Goal: Task Accomplishment & Management: Manage account settings

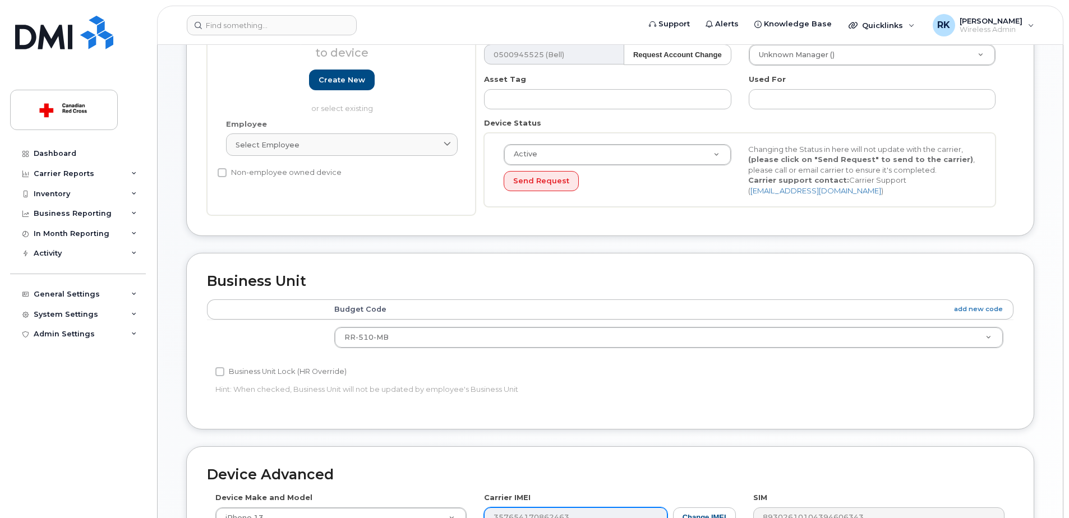
scroll to position [336, 0]
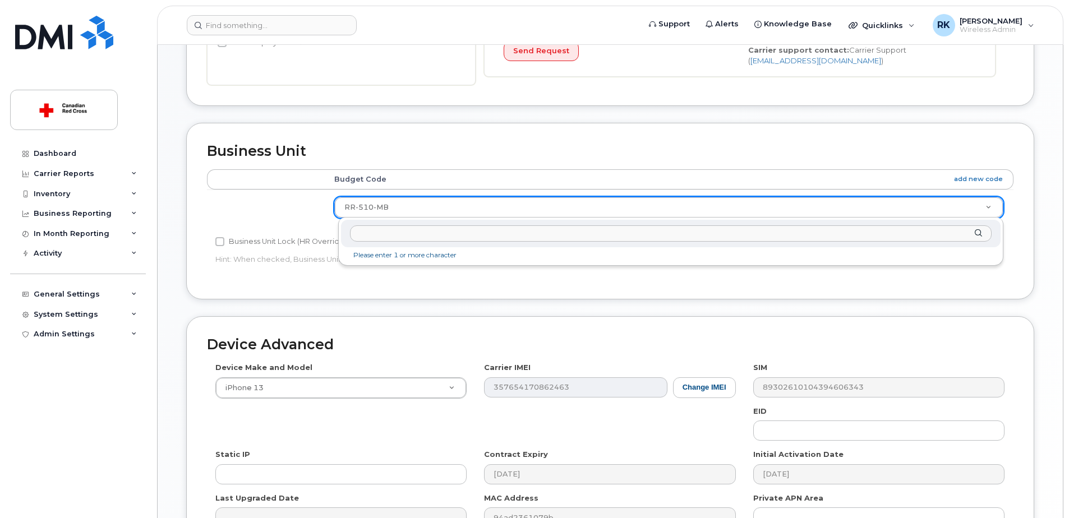
drag, startPoint x: 394, startPoint y: 206, endPoint x: 351, endPoint y: 211, distance: 42.8
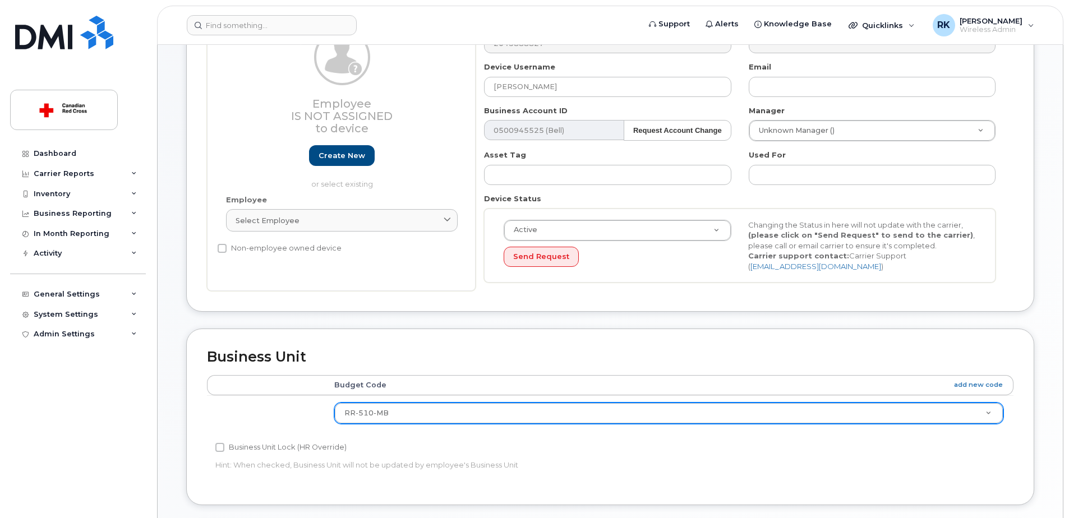
scroll to position [112, 0]
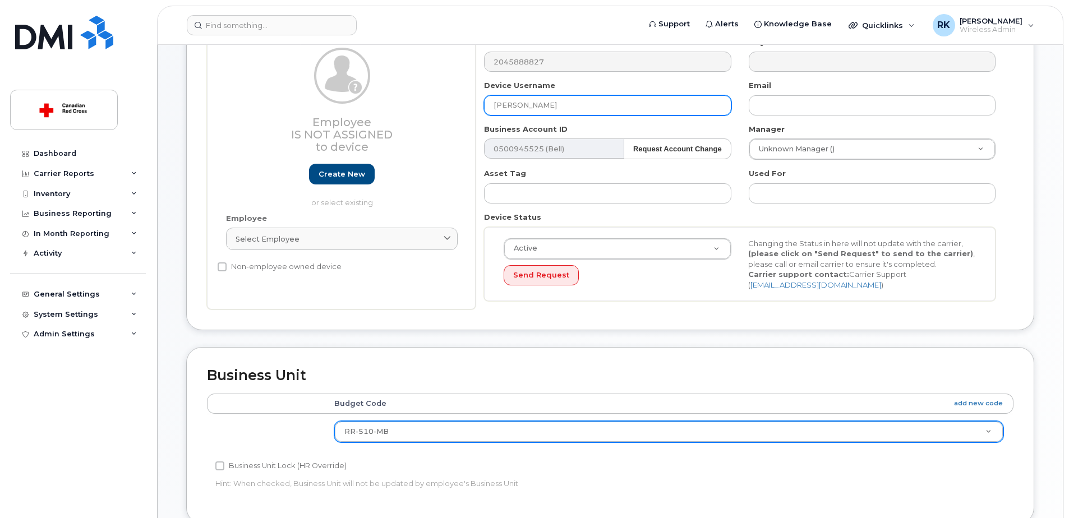
drag, startPoint x: 550, startPoint y: 109, endPoint x: 433, endPoint y: 123, distance: 117.5
click at [433, 122] on div "Employee Is not assigned to device Create new or select existing Employee Selec…" at bounding box center [610, 173] width 806 height 273
paste input "[PERSON_NAME]"
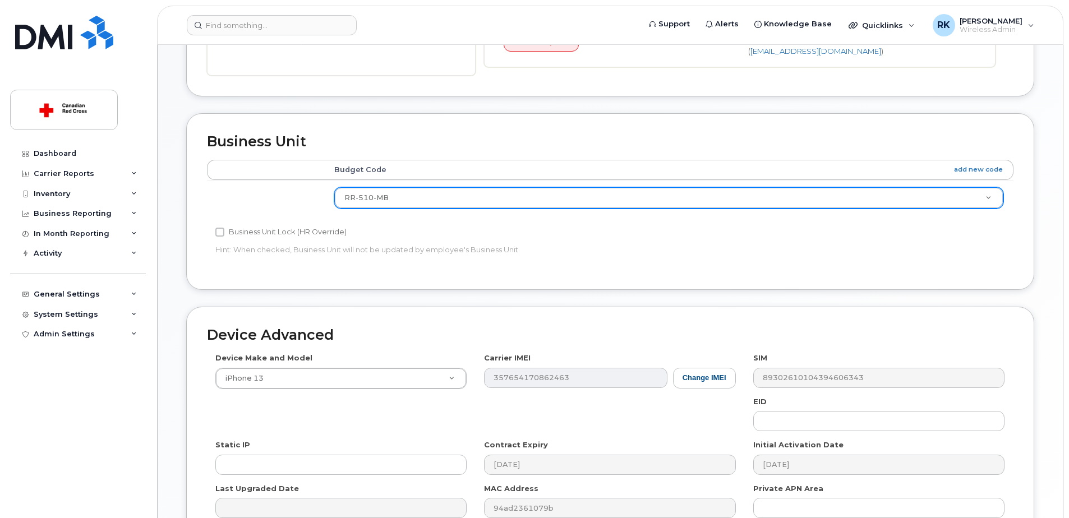
scroll to position [469, 0]
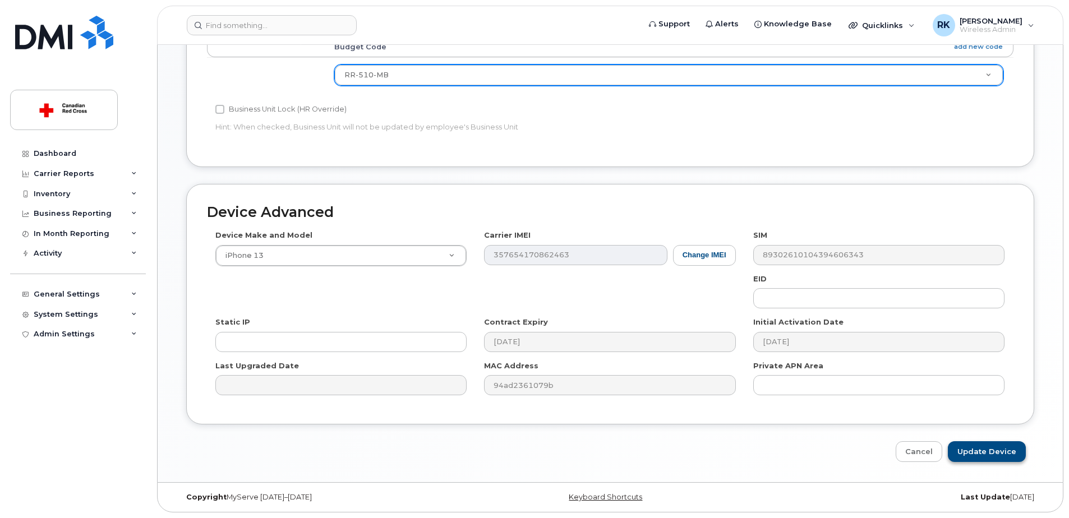
type input "[PERSON_NAME]"
click at [1000, 455] on input "Update Device" at bounding box center [987, 451] width 78 height 21
type input "Saving..."
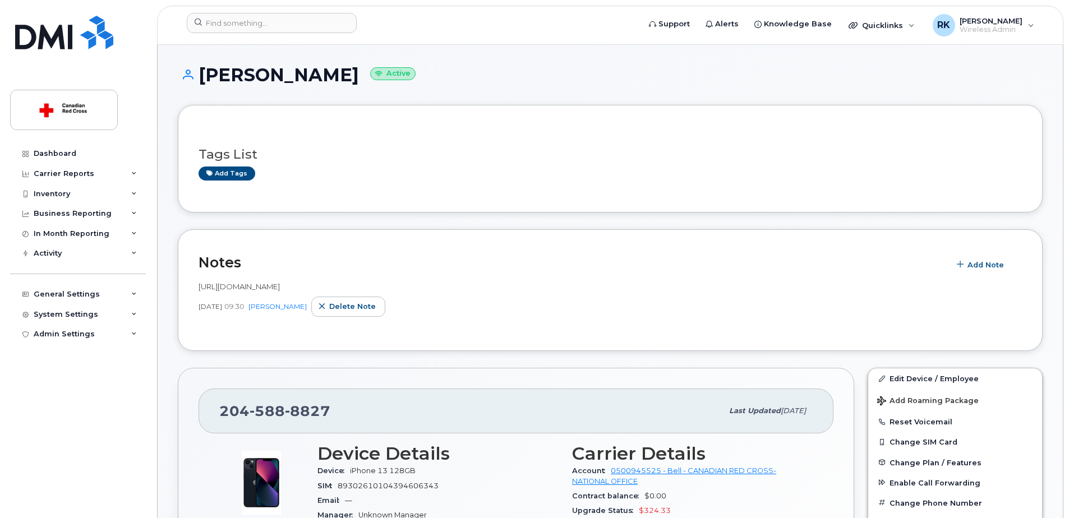
click at [308, 409] on span "8827" at bounding box center [307, 411] width 45 height 17
copy span "204 588 8827"
click at [241, 73] on h1 "James Wright Active" at bounding box center [610, 75] width 865 height 20
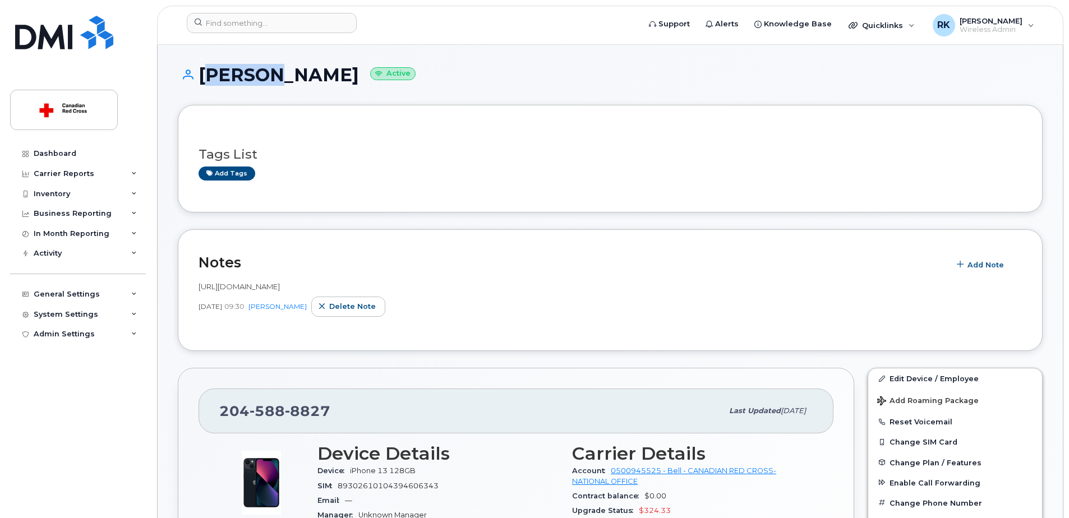
click at [241, 73] on h1 "James Wright Active" at bounding box center [610, 75] width 865 height 20
copy h1 "[PERSON_NAME]"
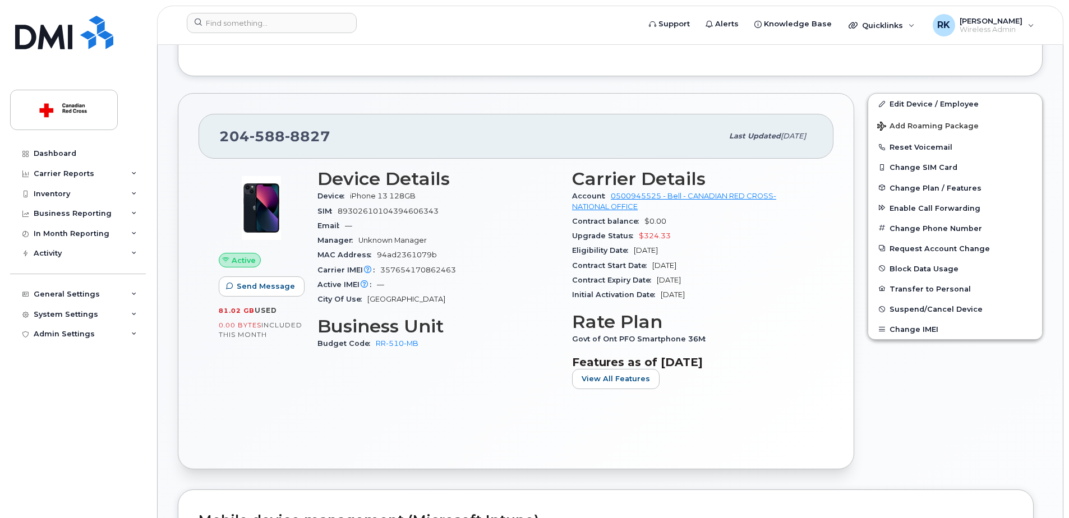
scroll to position [280, 0]
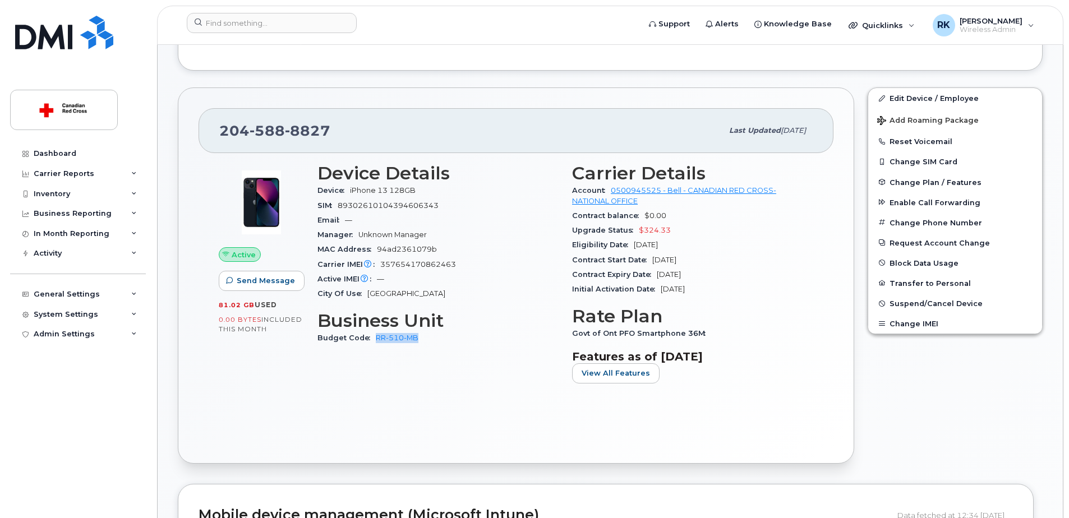
drag, startPoint x: 415, startPoint y: 347, endPoint x: 371, endPoint y: 347, distance: 44.9
click at [371, 347] on div "Device Details Device iPhone 13 128GB SIM 89302610104394606343 Email — Manager …" at bounding box center [438, 277] width 255 height 243
copy link "RR-510-MB"
